Goal: Find specific page/section: Find specific page/section

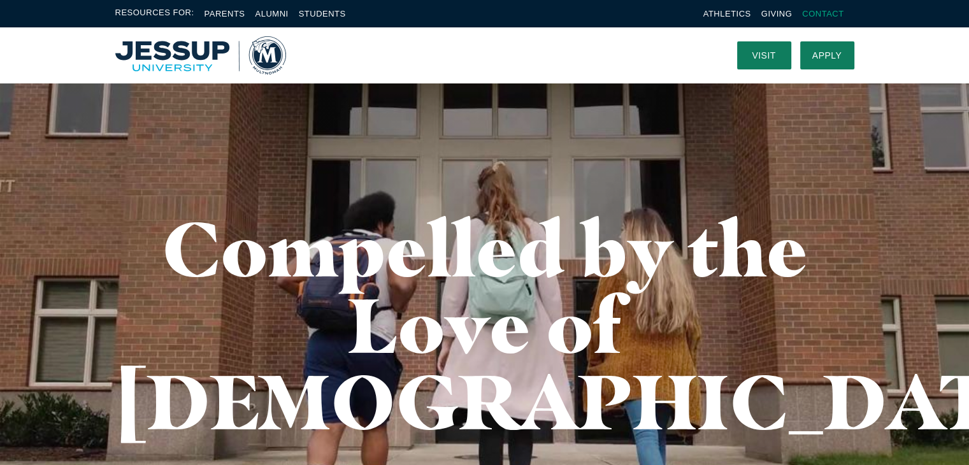
click at [827, 15] on link "Contact" at bounding box center [822, 14] width 41 height 10
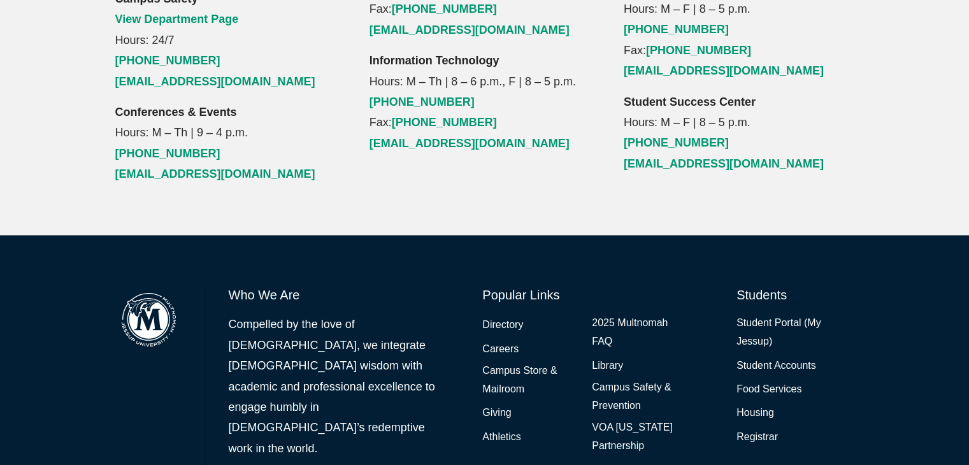
scroll to position [1642, 0]
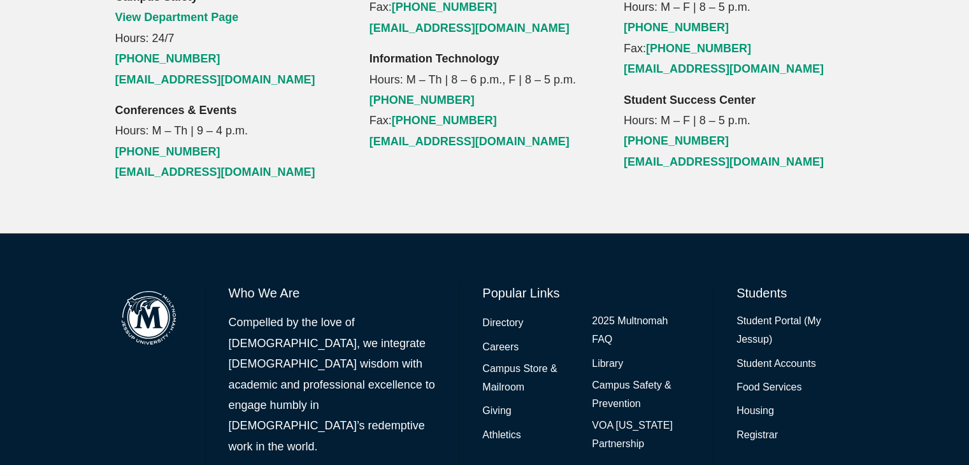
click at [255, 284] on h6 "Who We Are" at bounding box center [333, 293] width 208 height 18
click at [514, 314] on link "Directory" at bounding box center [502, 323] width 41 height 18
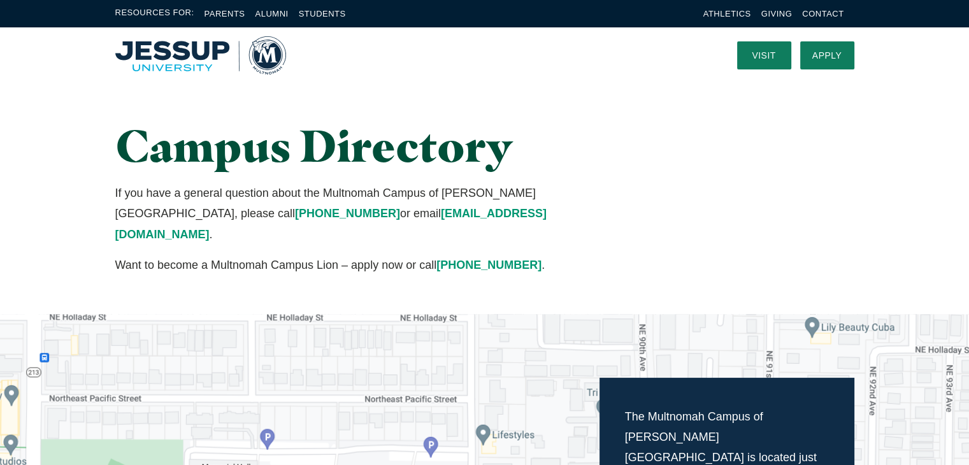
click at [168, 48] on img "Home" at bounding box center [200, 55] width 171 height 38
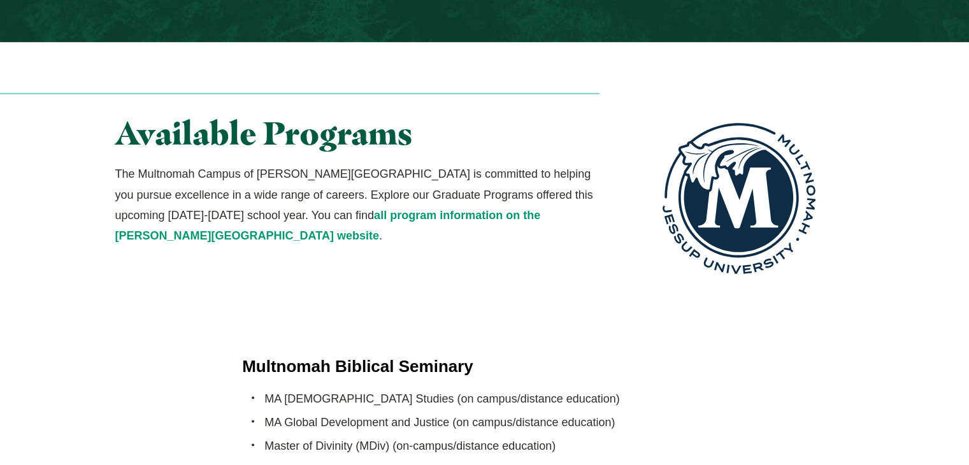
scroll to position [2358, 0]
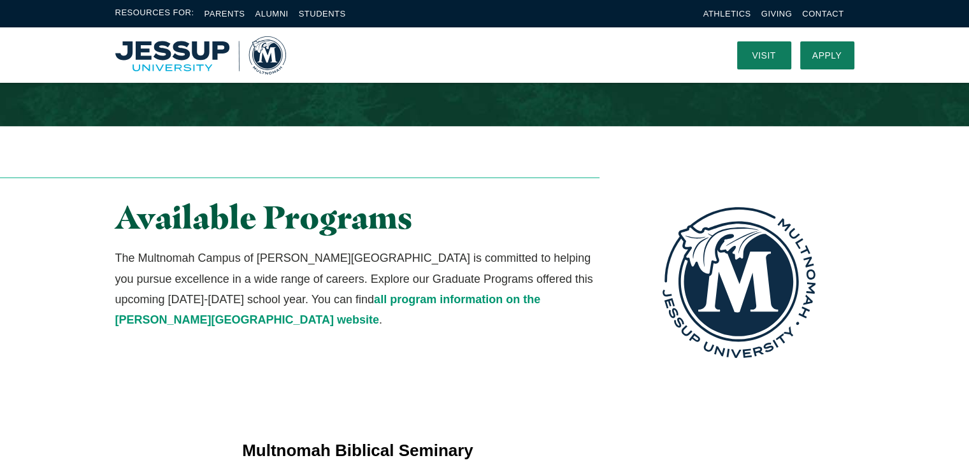
scroll to position [2129, 0]
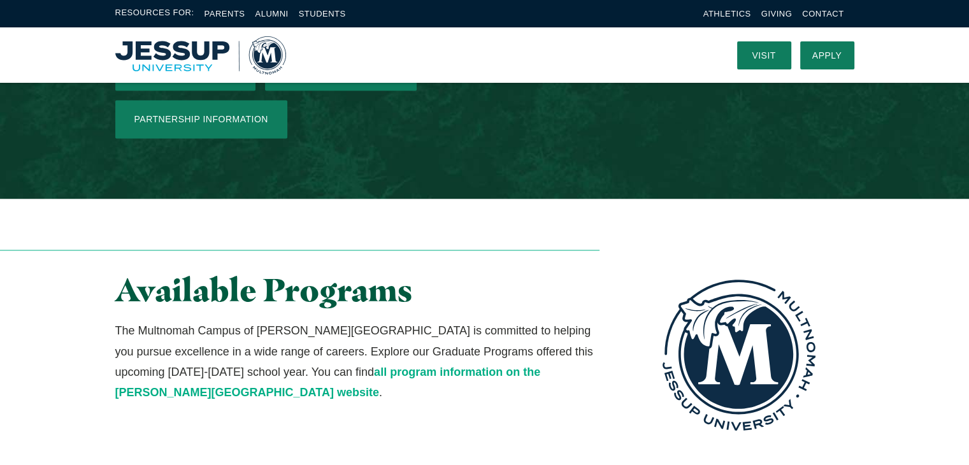
click at [354, 365] on link "all program information on the Jessup University website" at bounding box center [328, 381] width 426 height 33
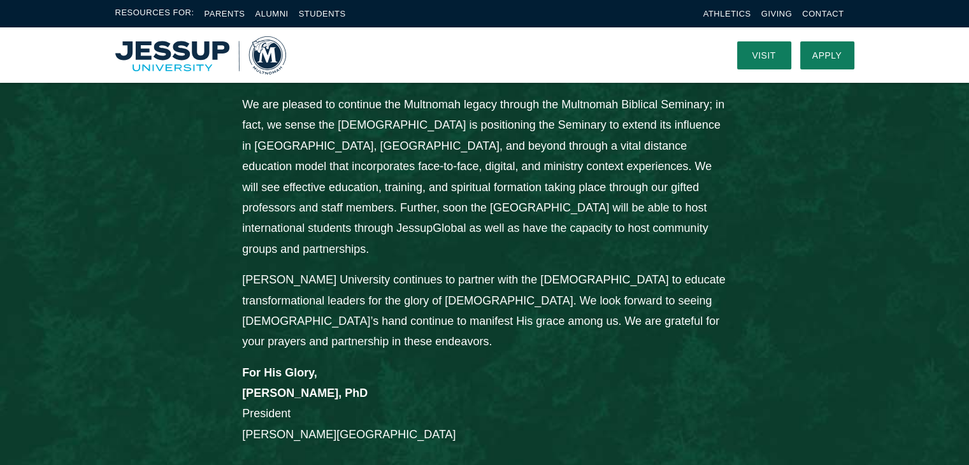
scroll to position [790, 0]
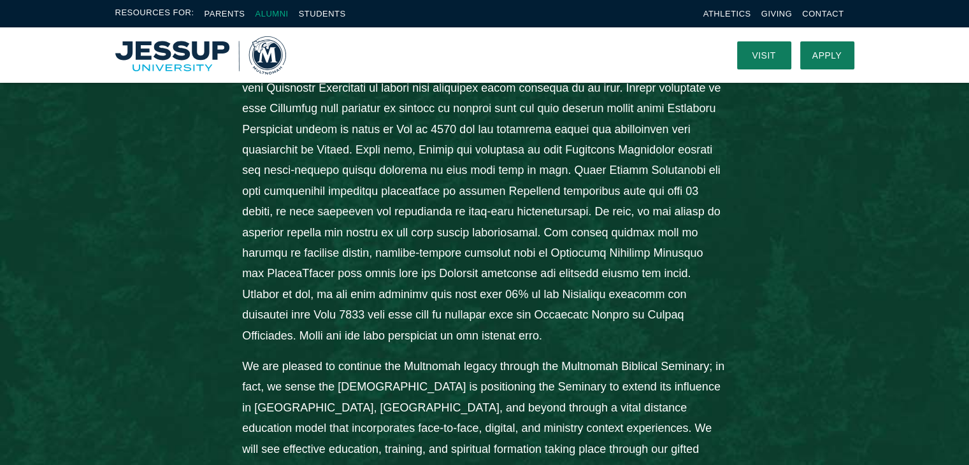
click at [259, 11] on link "Alumni" at bounding box center [271, 14] width 33 height 10
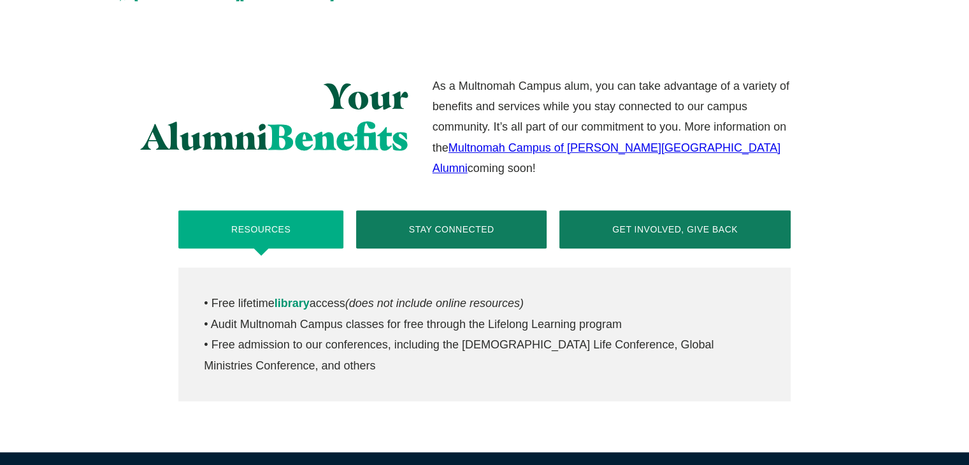
scroll to position [446, 0]
